Goal: Task Accomplishment & Management: Manage account settings

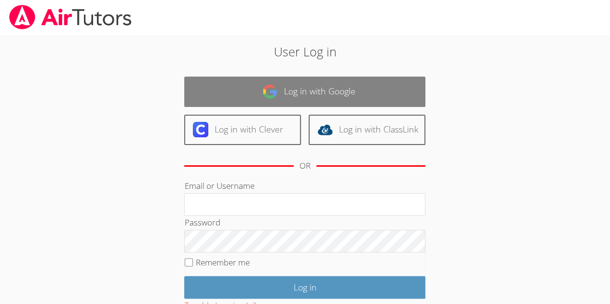
click at [401, 99] on link "Log in with Google" at bounding box center [304, 92] width 241 height 30
